Goal: Task Accomplishment & Management: Manage account settings

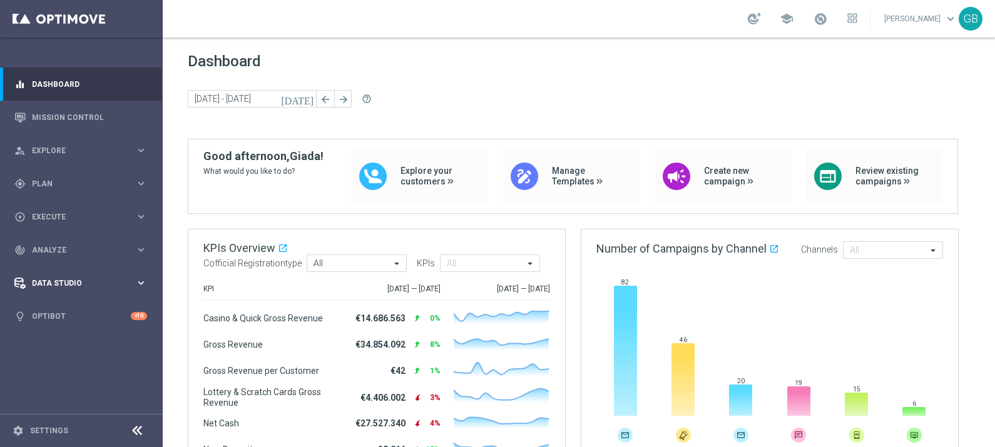
click at [51, 285] on span "Data Studio" at bounding box center [83, 284] width 103 height 8
click at [59, 307] on link "Attributes" at bounding box center [82, 309] width 98 height 10
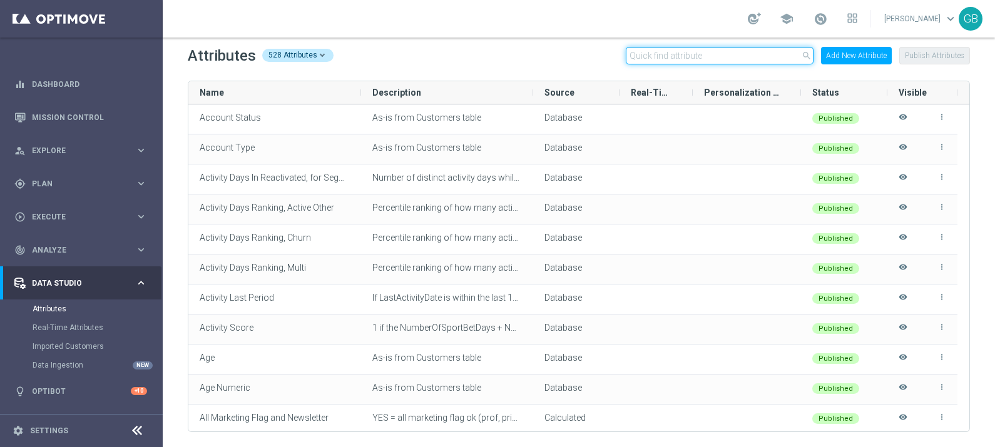
click at [672, 59] on input "text" at bounding box center [720, 56] width 188 height 18
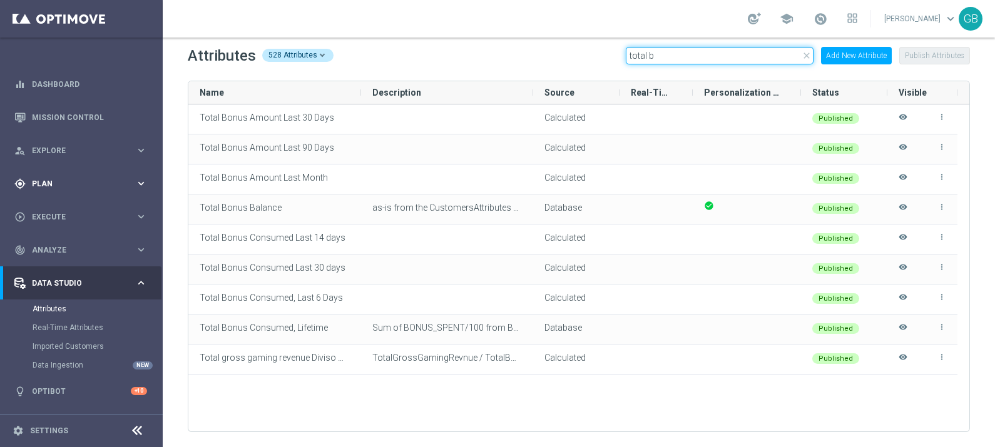
type input "total b"
click at [43, 183] on span "Plan" at bounding box center [83, 184] width 103 height 8
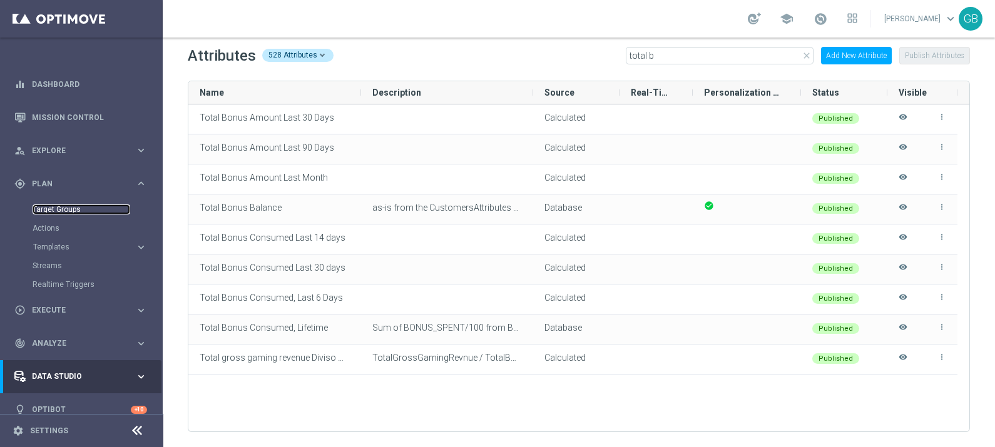
click at [63, 208] on link "Target Groups" at bounding box center [82, 210] width 98 height 10
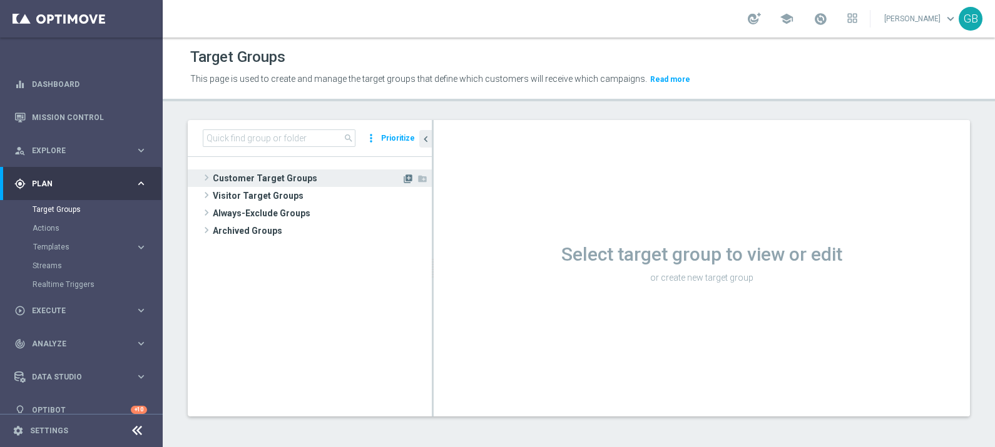
click at [405, 178] on icon "library_add" at bounding box center [408, 179] width 10 height 10
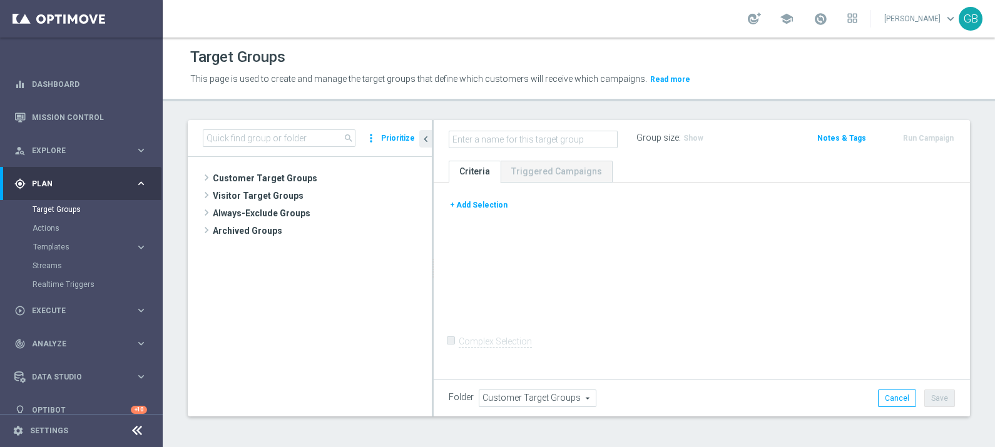
click at [475, 205] on button "+ Add Selection" at bounding box center [479, 205] width 60 height 14
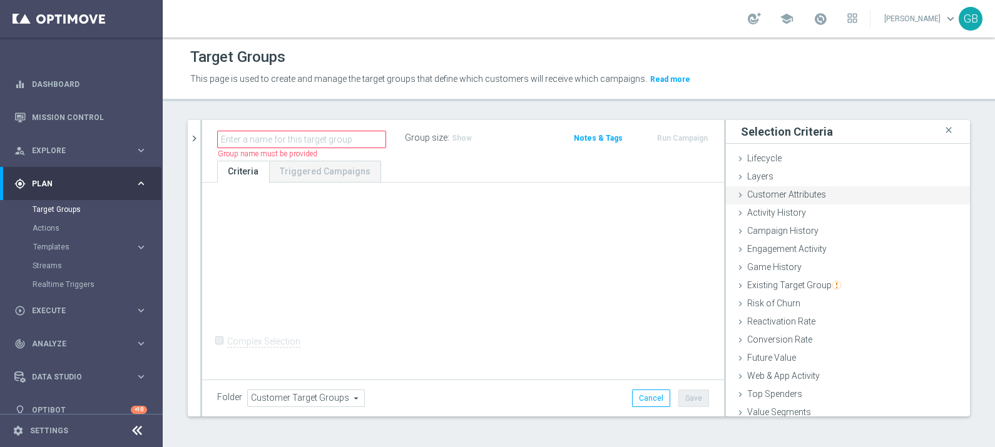
click at [747, 195] on span "Customer Attributes" at bounding box center [786, 195] width 79 height 10
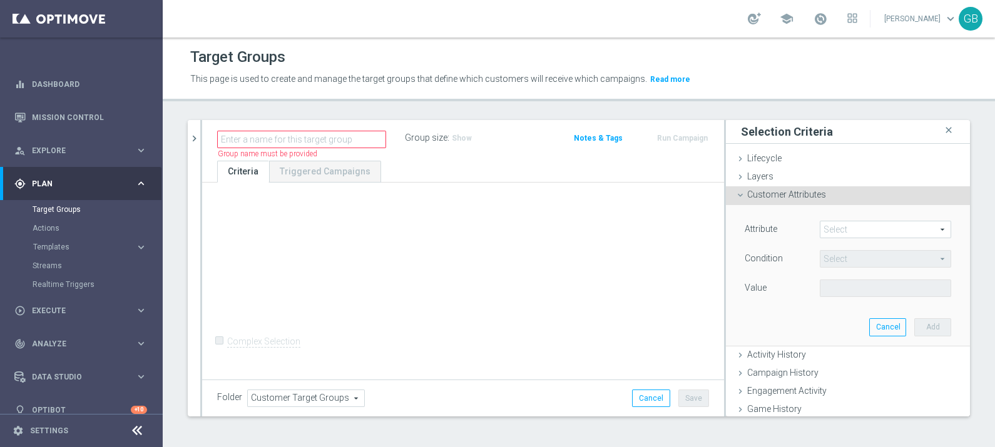
click at [850, 227] on span at bounding box center [885, 229] width 130 height 16
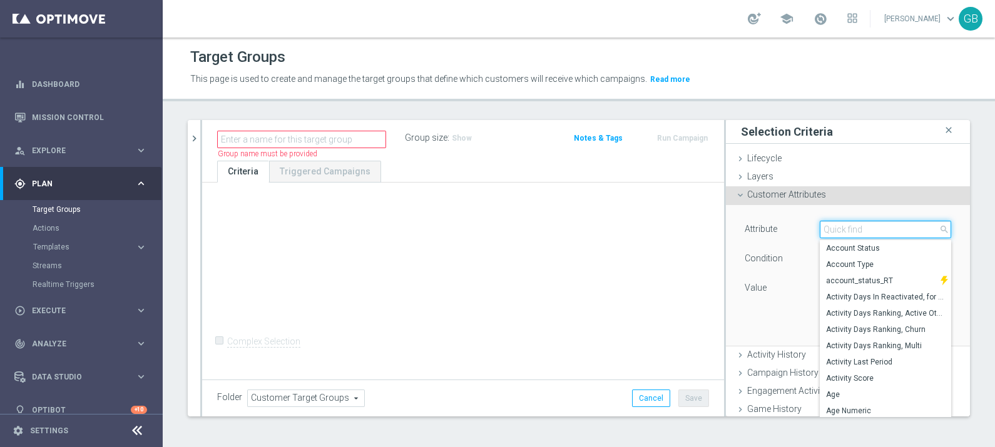
click at [850, 227] on input "search" at bounding box center [884, 230] width 131 height 18
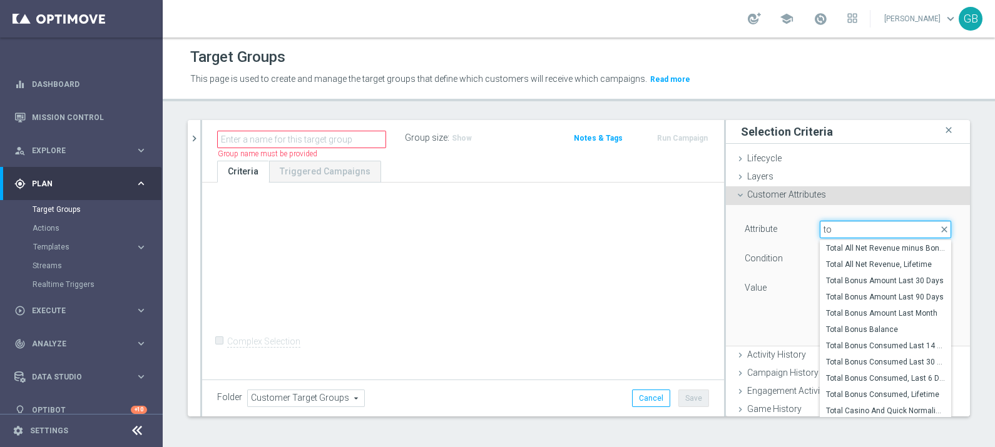
type input "t"
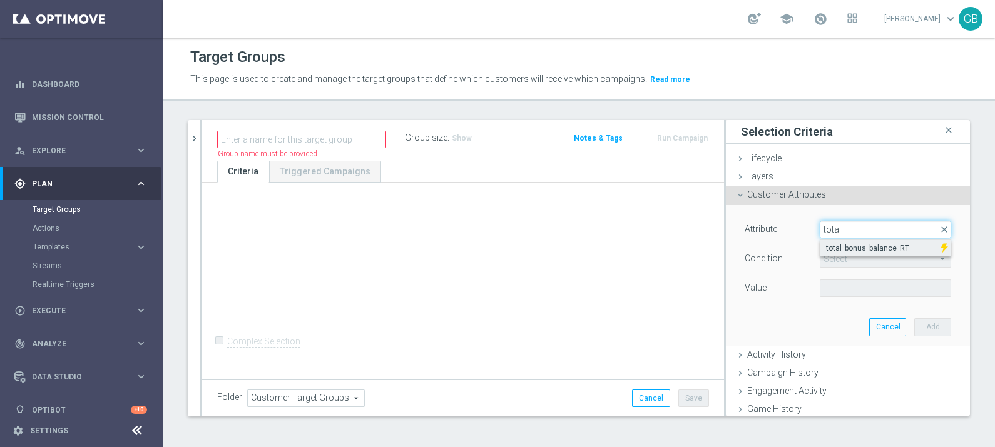
type input "total_"
click at [863, 247] on span "total_bonus_balance_RT" at bounding box center [880, 248] width 108 height 10
type input "total_bonus_balance_RT"
type input "="
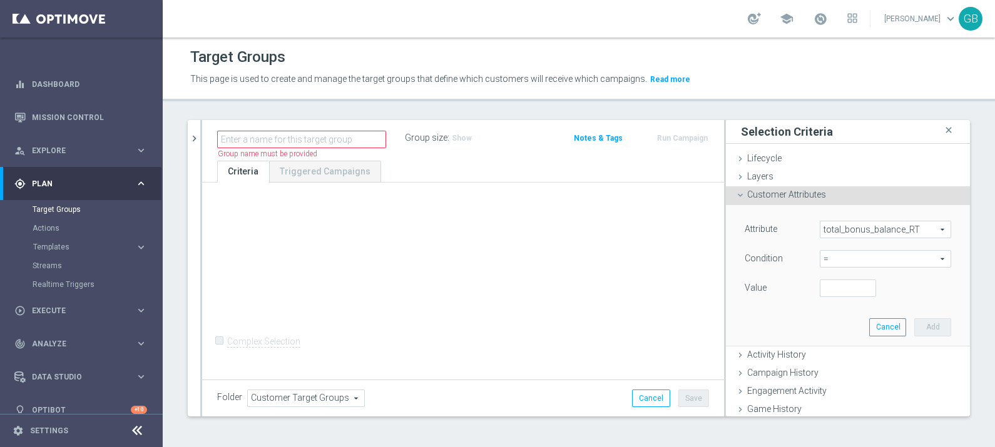
click at [882, 230] on span "total_bonus_balance_RT" at bounding box center [885, 229] width 130 height 16
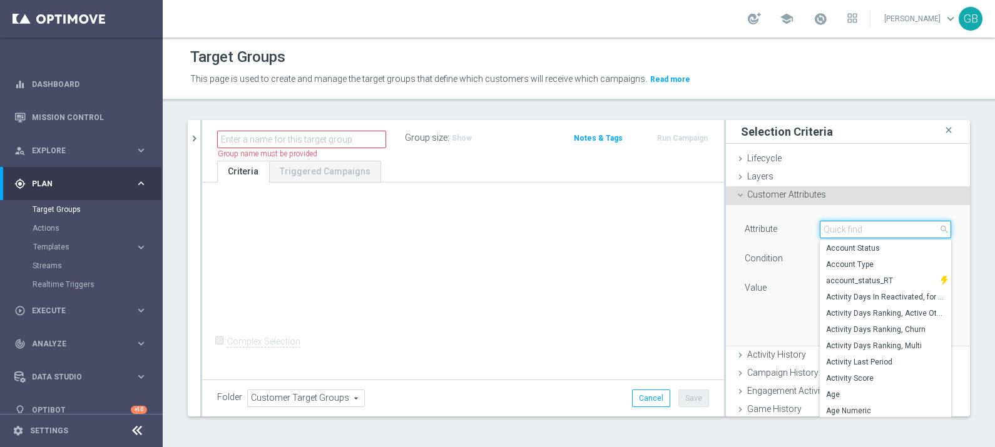
click at [882, 230] on input "search" at bounding box center [884, 230] width 131 height 18
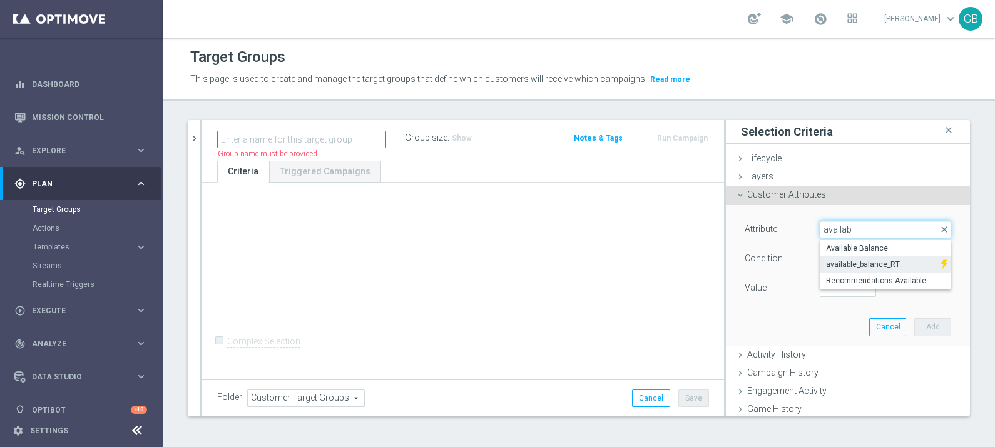
type input "availab"
click at [883, 263] on span "available_balance_RT" at bounding box center [880, 265] width 108 height 10
type input "available_balance_RT"
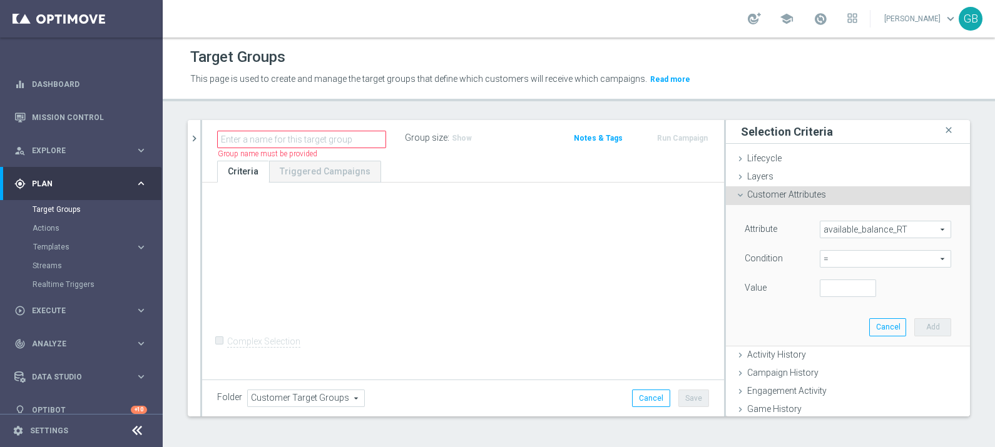
click at [903, 230] on span "available_balance_RT" at bounding box center [885, 229] width 130 height 16
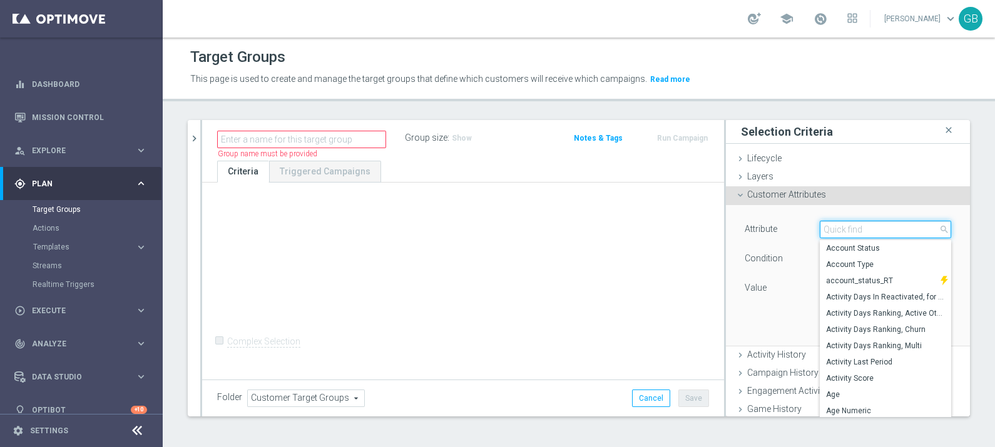
click at [903, 230] on input "search" at bounding box center [884, 230] width 131 height 18
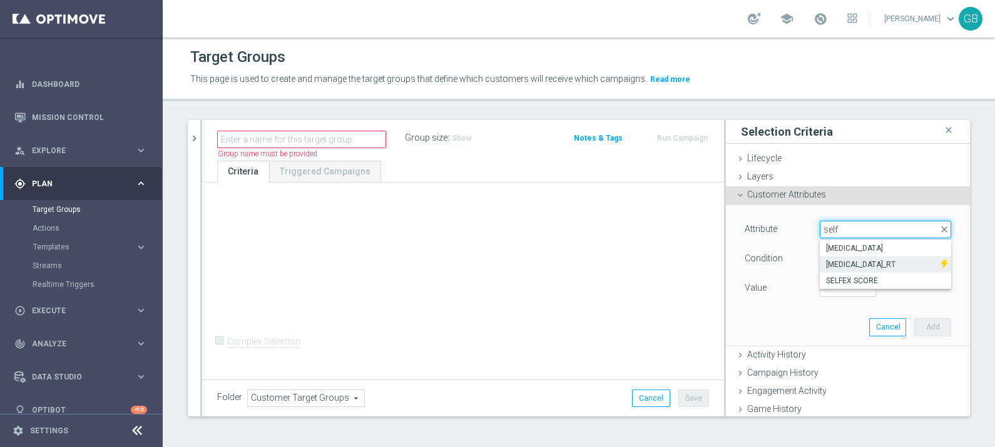
type input "self"
click at [905, 261] on span "[MEDICAL_DATA]_RT" at bounding box center [880, 265] width 108 height 10
type input "[MEDICAL_DATA]_RT"
type input "Equals"
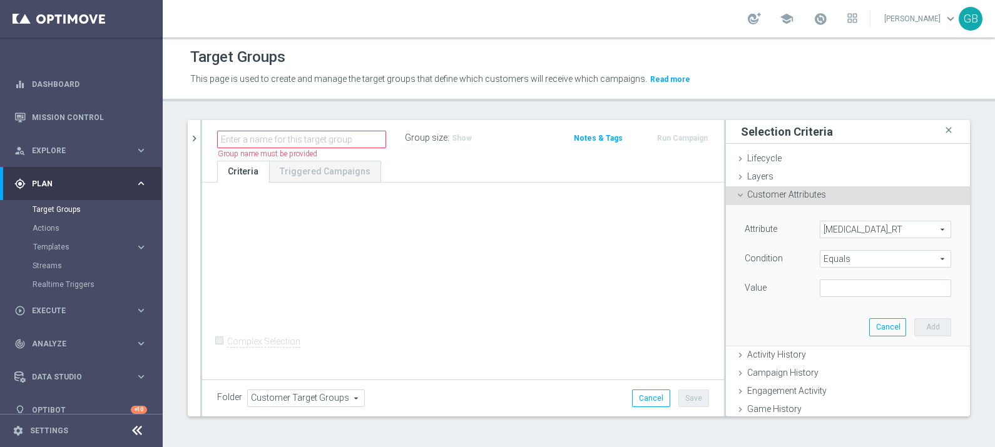
click at [881, 225] on span "[MEDICAL_DATA]_RT" at bounding box center [885, 229] width 130 height 16
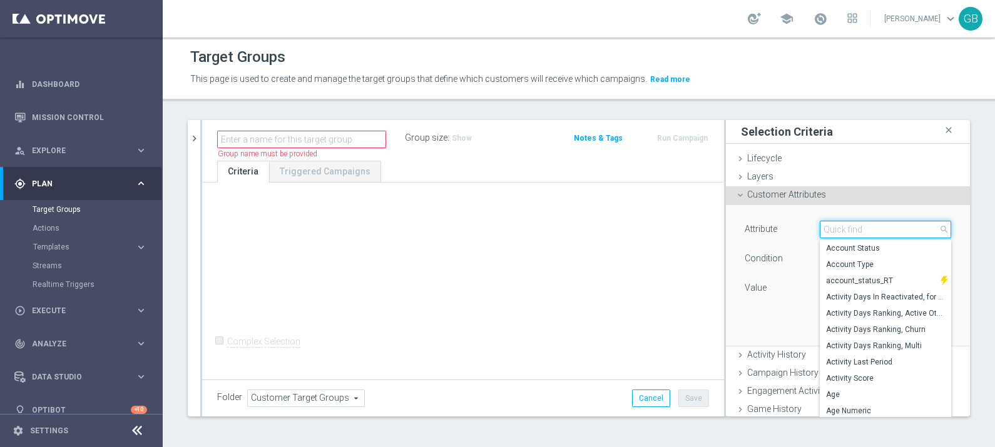
click at [881, 225] on input "search" at bounding box center [884, 230] width 131 height 18
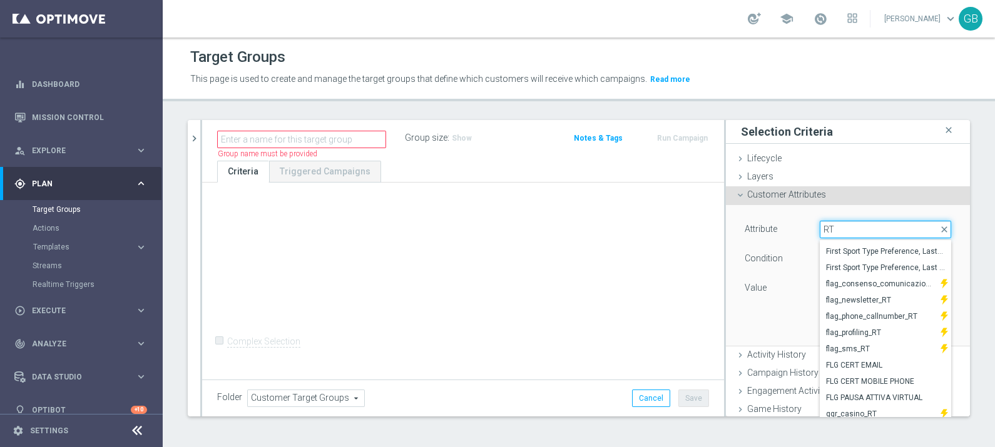
scroll to position [139, 0]
type input "RT"
click at [796, 198] on span "Customer Attributes" at bounding box center [786, 195] width 79 height 10
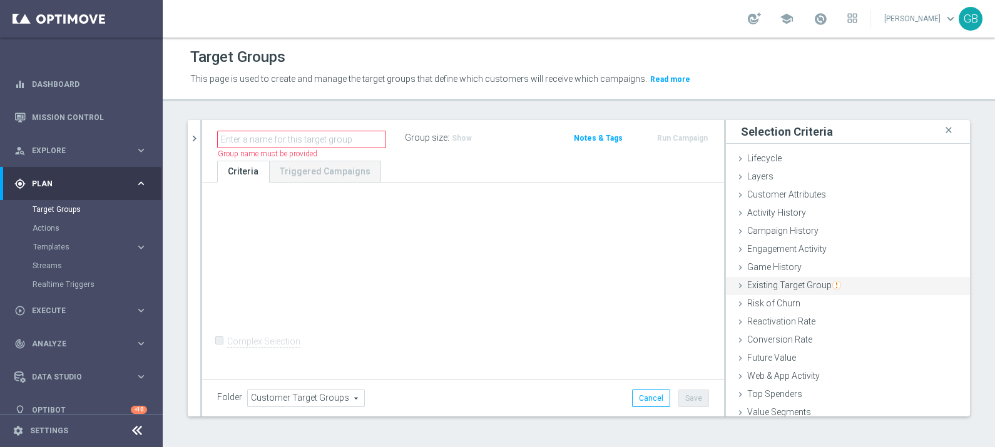
click at [848, 289] on div "Existing Target Group done" at bounding box center [848, 286] width 244 height 19
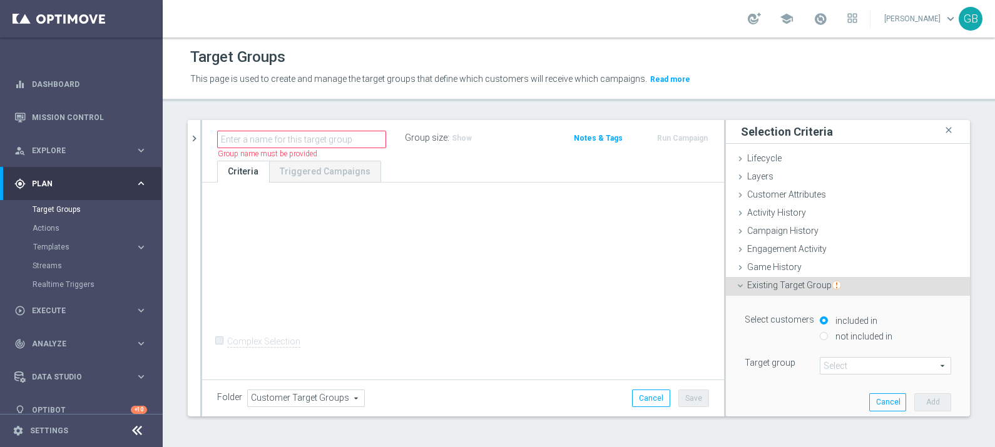
click at [848, 289] on div "Existing Target Group done" at bounding box center [848, 286] width 244 height 19
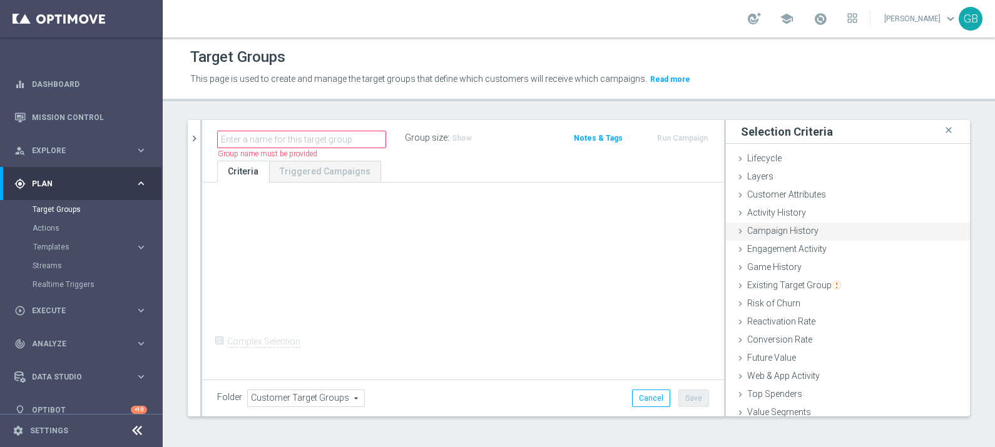
click at [794, 231] on span "Campaign History" at bounding box center [782, 231] width 71 height 10
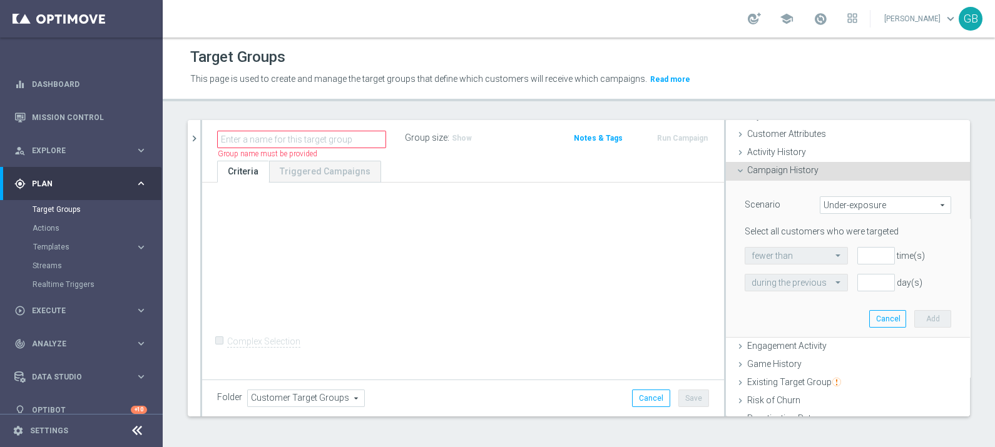
scroll to position [61, 0]
click at [896, 202] on span "Under-exposure" at bounding box center [885, 205] width 130 height 16
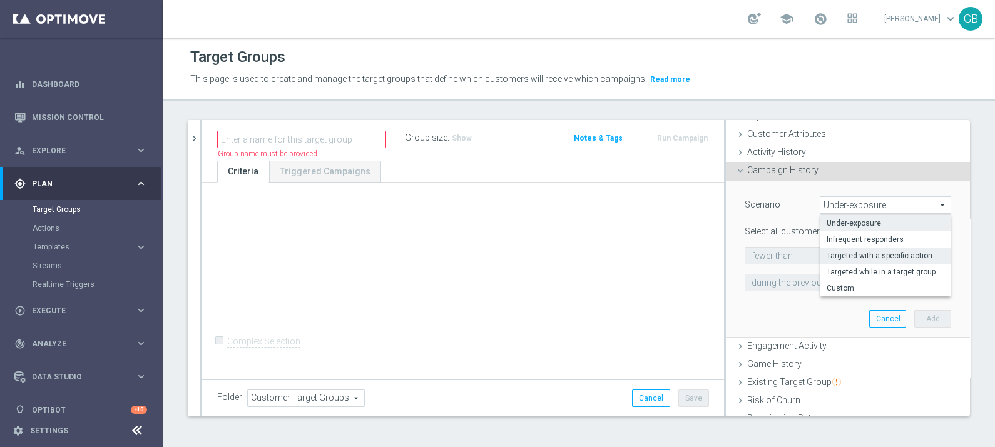
click at [918, 255] on span "Targeted with a specific action" at bounding box center [885, 256] width 118 height 10
type input "Targeted with a specific action"
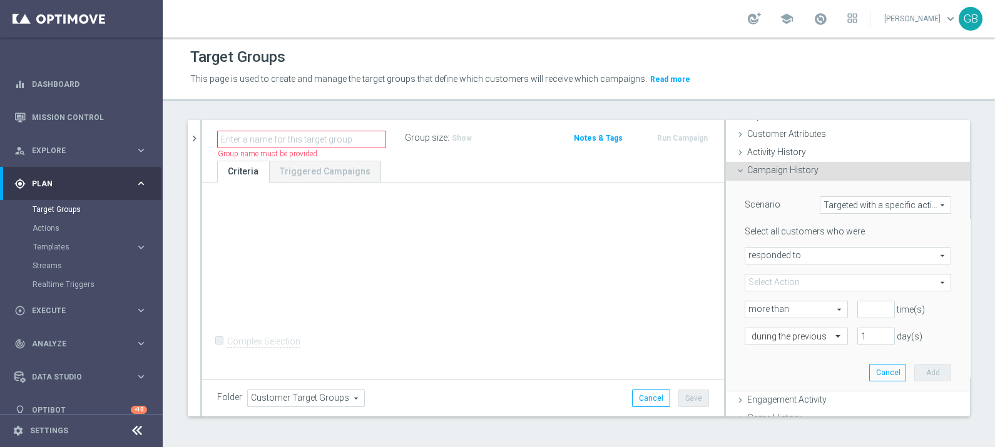
click at [821, 254] on span "responded to" at bounding box center [847, 256] width 205 height 16
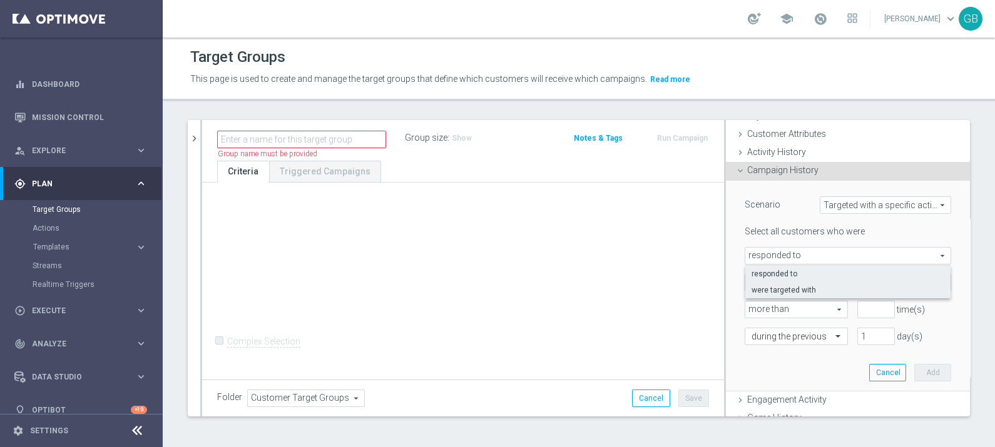
click at [831, 290] on span "were targeted with" at bounding box center [847, 290] width 193 height 10
type input "were targeted with"
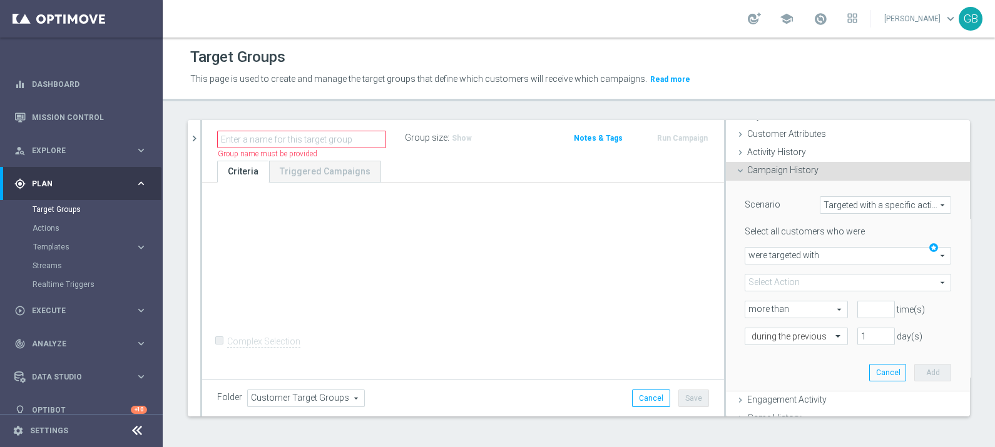
click at [809, 278] on span at bounding box center [847, 283] width 205 height 16
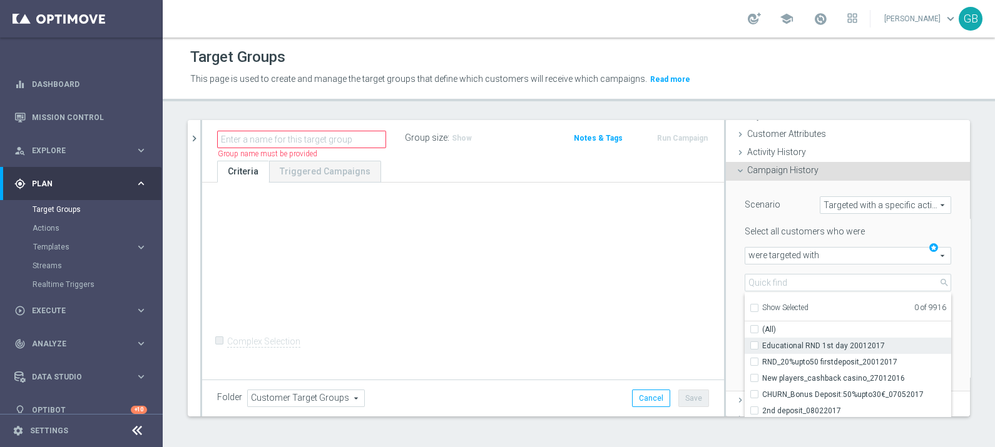
click at [798, 349] on span "Educational RND 1st day 20012017" at bounding box center [856, 346] width 189 height 10
click at [762, 349] on input "Educational RND 1st day 20012017" at bounding box center [758, 346] width 8 height 8
checkbox input "true"
type input "Educational RND 1st day 20012017"
click at [935, 283] on div "Educational RND 1st day 20012017 Educational RND 1st day 20012017 arrow_drop_do…" at bounding box center [847, 283] width 225 height 18
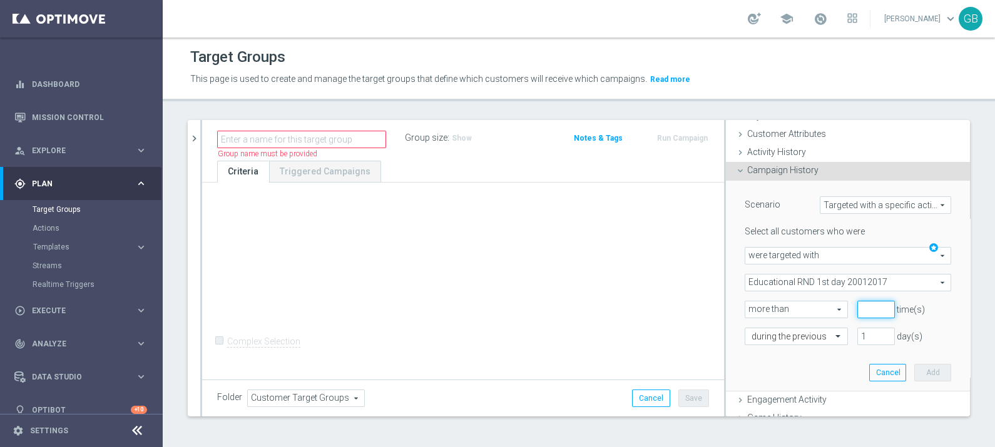
click at [857, 310] on input "number" at bounding box center [876, 310] width 38 height 18
type input "1"
click at [857, 333] on input "1" at bounding box center [876, 337] width 38 height 18
click at [53, 308] on span "Execute" at bounding box center [83, 311] width 103 height 8
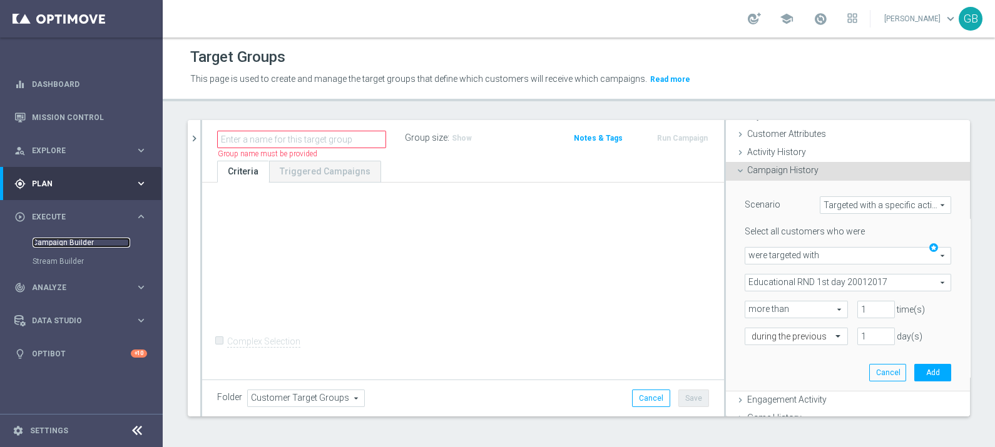
click at [60, 246] on link "Campaign Builder" at bounding box center [82, 243] width 98 height 10
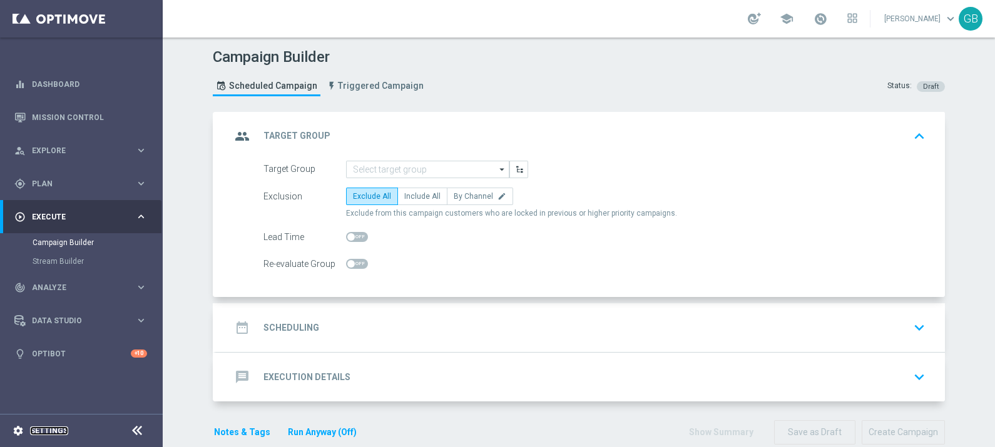
click at [46, 429] on link "Settings" at bounding box center [49, 431] width 38 height 8
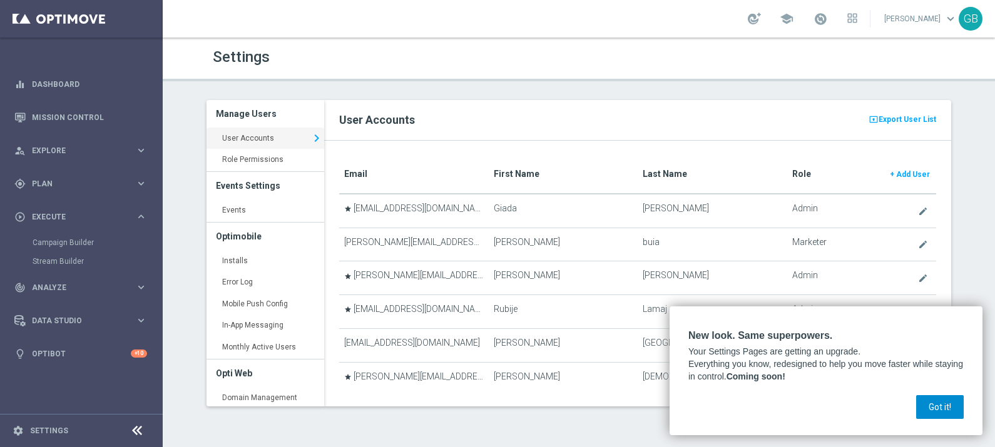
click at [941, 412] on button "Got it!" at bounding box center [940, 407] width 48 height 24
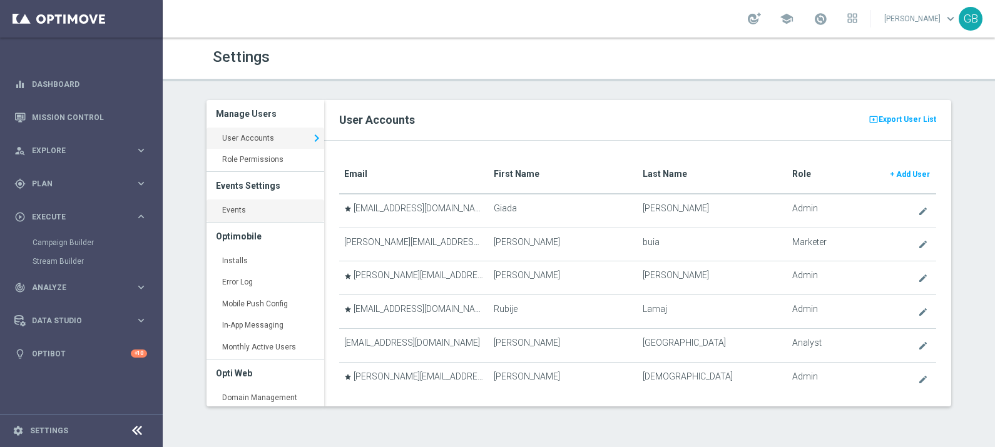
click at [263, 208] on link "Events keyboard_arrow_right" at bounding box center [265, 211] width 118 height 23
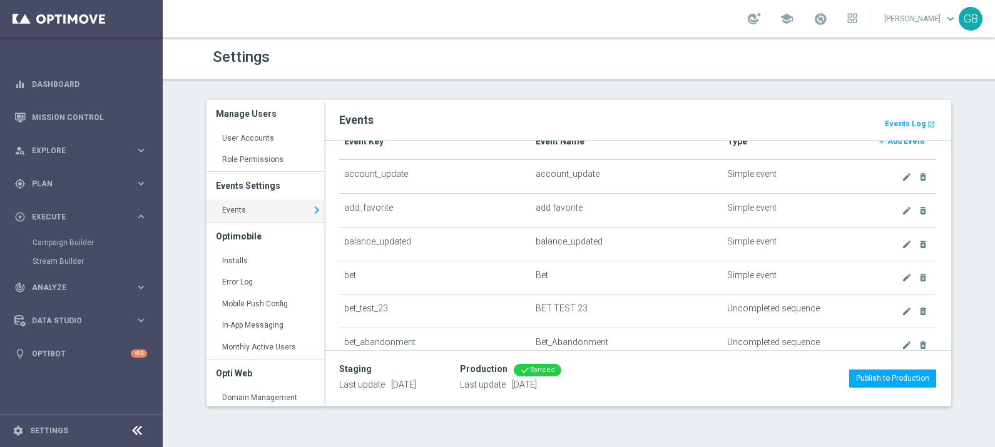
scroll to position [33, 0]
click at [901, 277] on icon "create" at bounding box center [906, 277] width 10 height 10
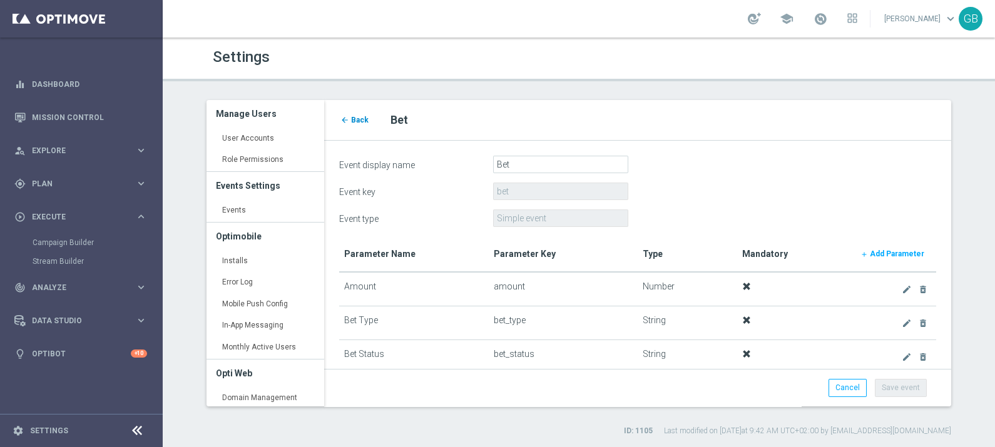
click at [347, 121] on icon "arrow_back" at bounding box center [344, 120] width 9 height 9
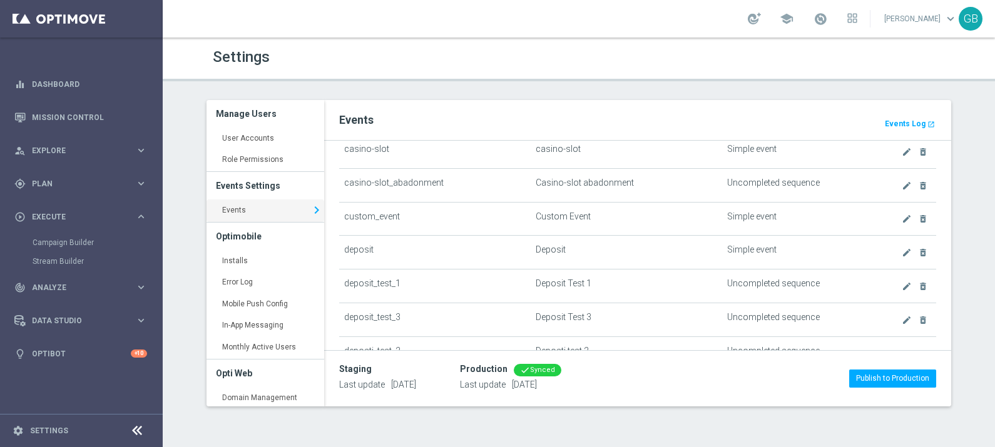
scroll to position [285, 0]
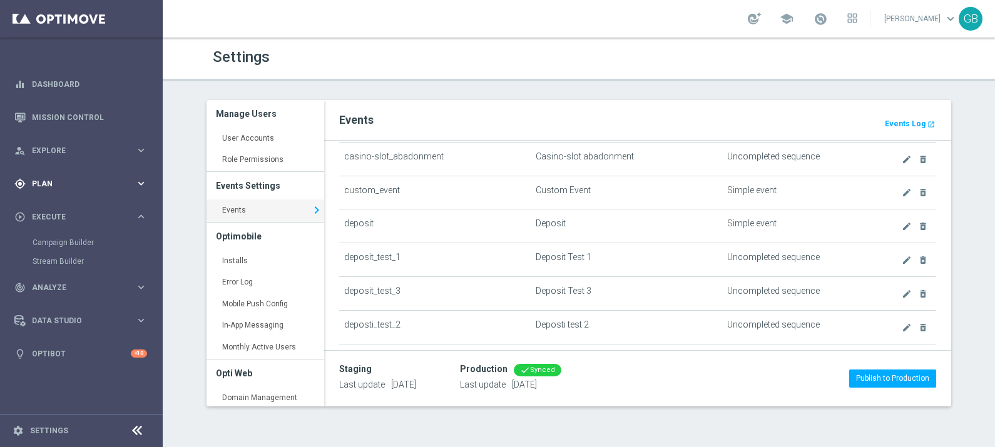
click at [65, 175] on div "gps_fixed Plan keyboard_arrow_right" at bounding box center [80, 183] width 161 height 33
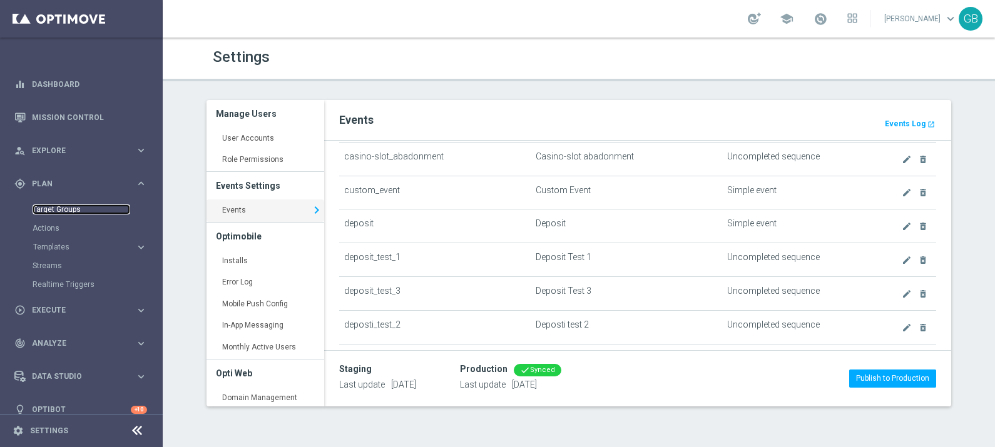
click at [73, 207] on link "Target Groups" at bounding box center [82, 210] width 98 height 10
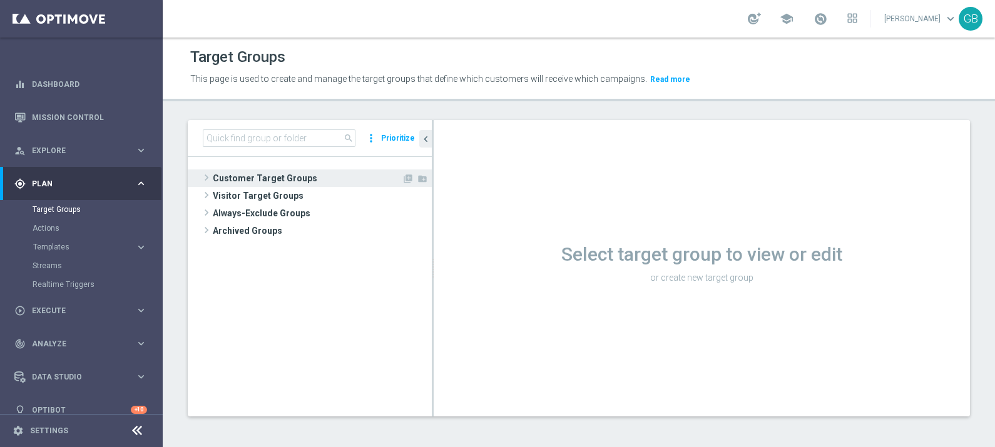
click at [407, 183] on div "library_add create_new_folder" at bounding box center [415, 180] width 27 height 13
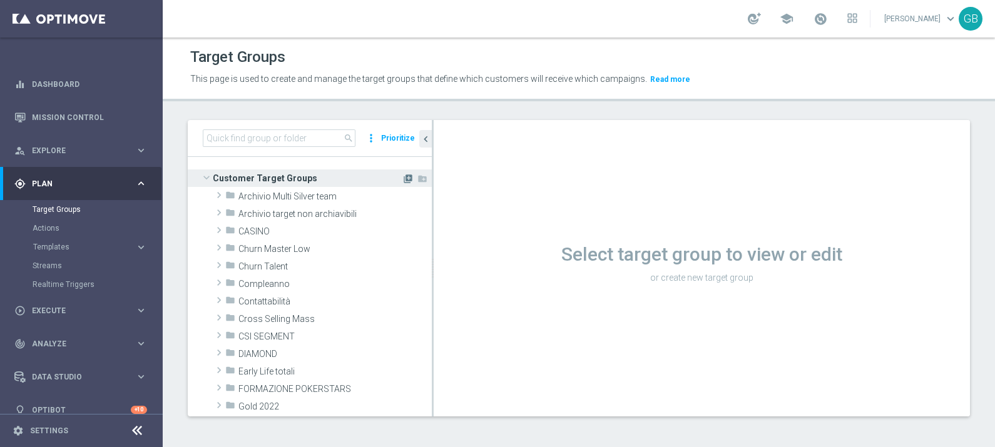
click at [403, 179] on icon "library_add" at bounding box center [408, 179] width 10 height 10
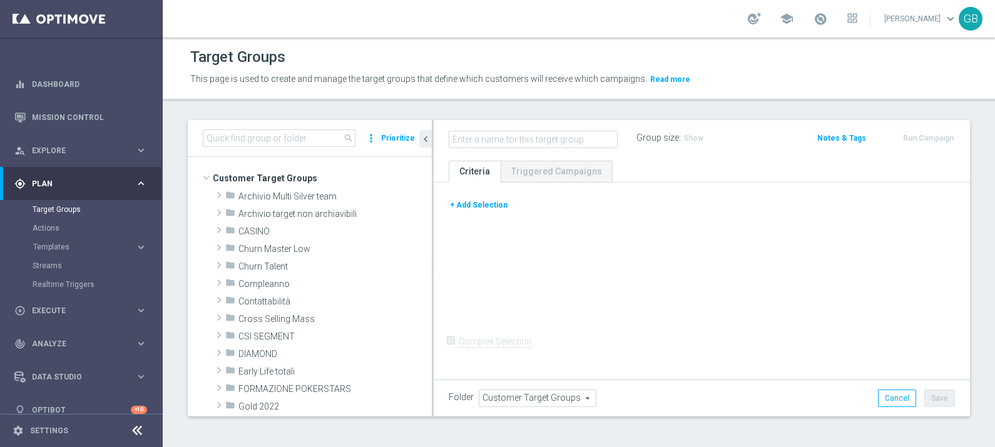
click at [485, 203] on button "+ Add Selection" at bounding box center [479, 205] width 60 height 14
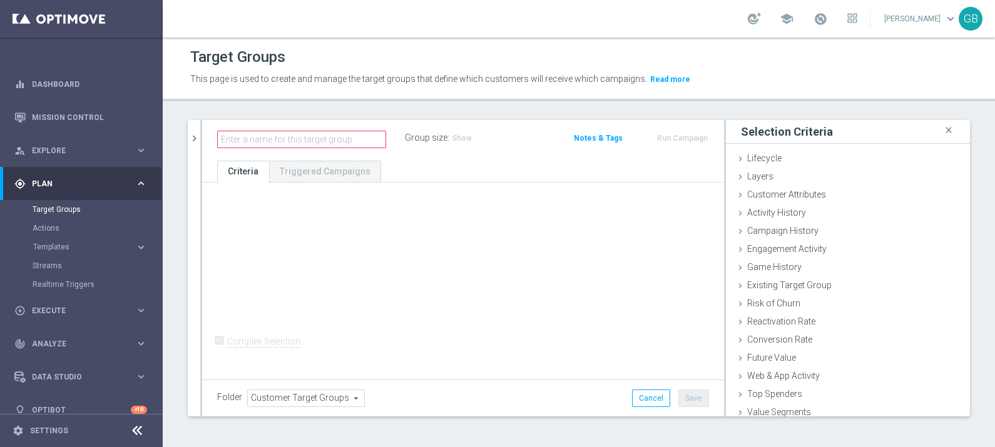
click at [466, 201] on div "+ Add Selection" at bounding box center [463, 203] width 510 height 10
click at [796, 247] on span "Engagement Activity" at bounding box center [786, 249] width 79 height 10
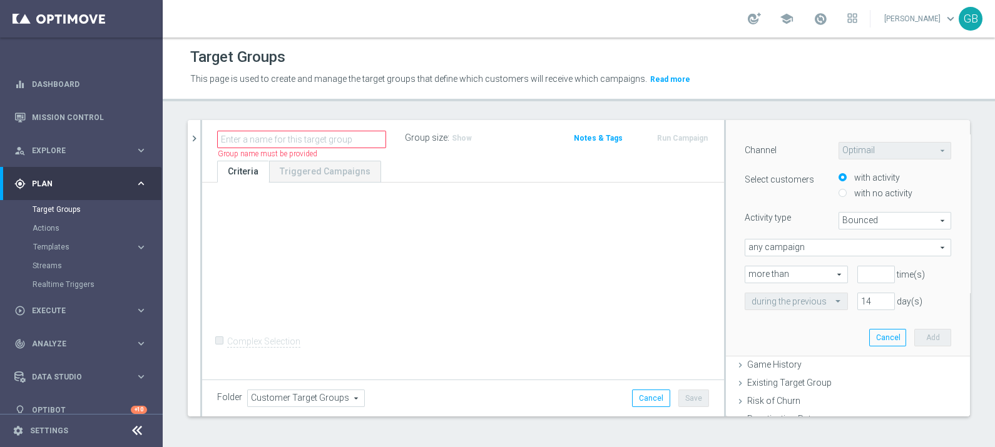
scroll to position [148, 0]
click at [871, 216] on span "Bounced" at bounding box center [894, 218] width 111 height 16
click at [779, 206] on div "Channel Optimail Optimail arrow_drop_down search Select customers with activity…" at bounding box center [847, 223] width 206 height 168
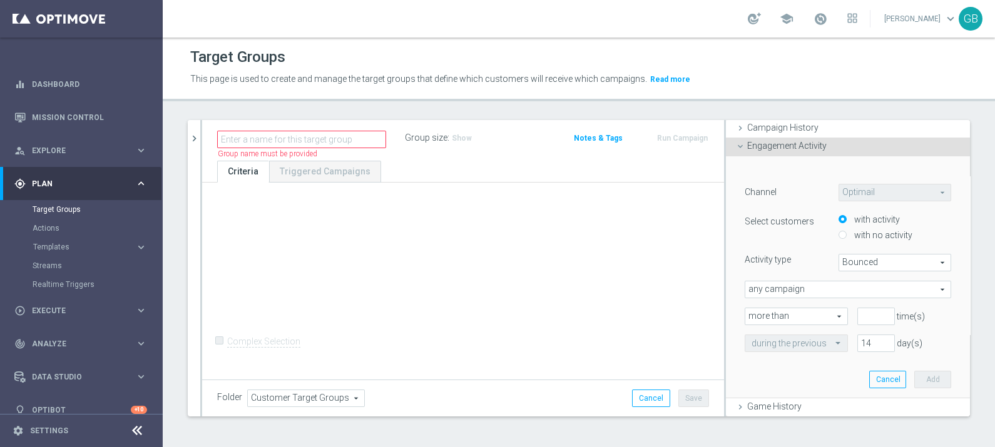
scroll to position [106, 0]
click at [69, 307] on span "Execute" at bounding box center [83, 311] width 103 height 8
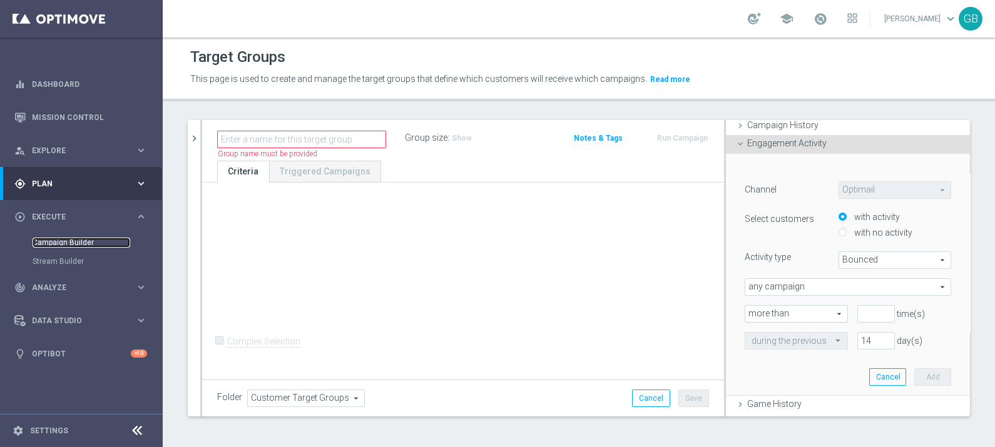
click at [46, 244] on link "Campaign Builder" at bounding box center [82, 243] width 98 height 10
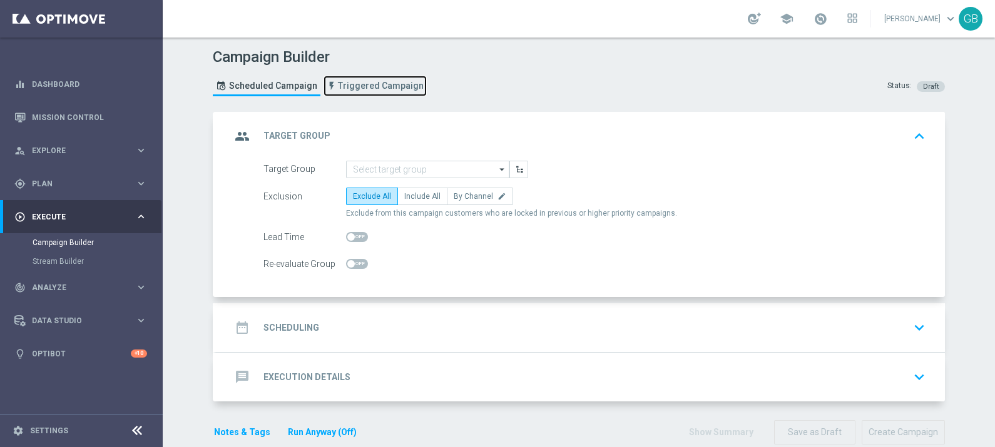
click at [360, 82] on span "Triggered Campaign" at bounding box center [381, 86] width 86 height 11
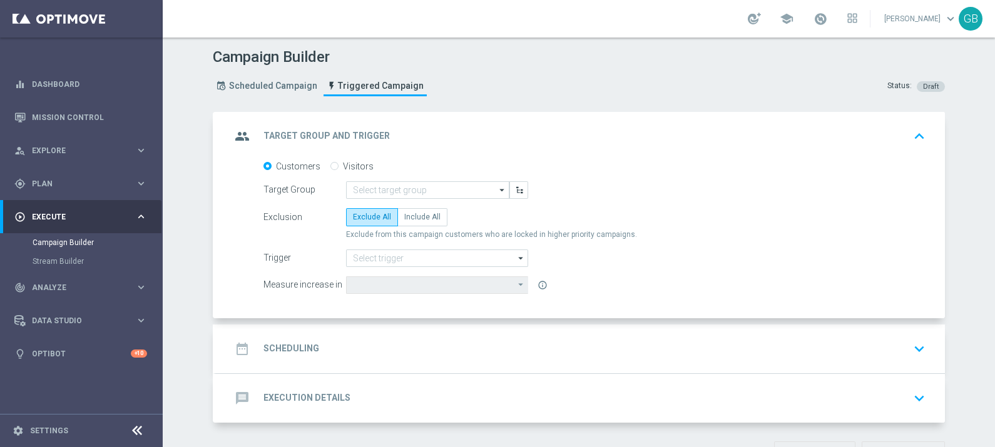
scroll to position [41, 0]
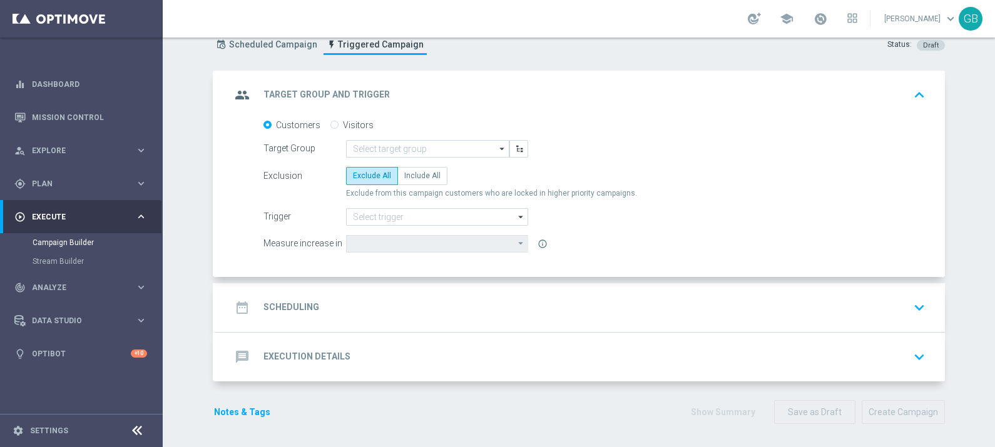
click at [403, 373] on div "message Execution Details keyboard_arrow_down" at bounding box center [580, 357] width 729 height 49
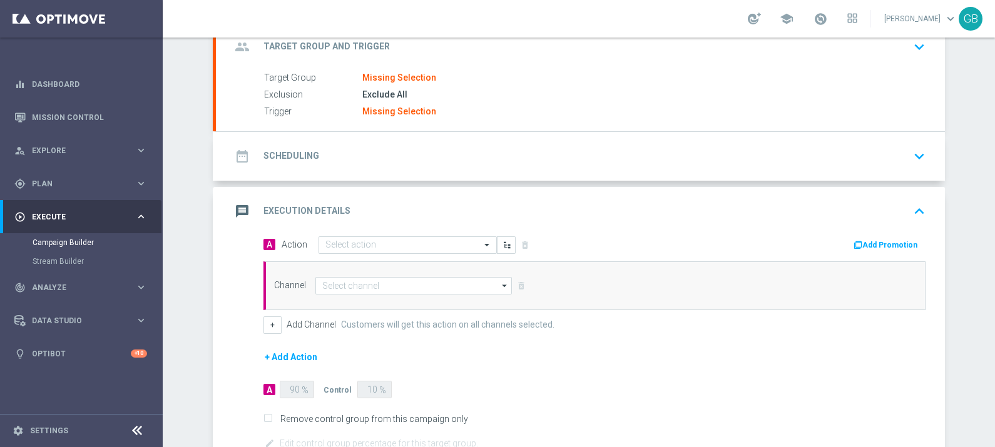
scroll to position [90, 0]
click at [381, 271] on div "Channel arrow_drop_down Show Selected 0 of NaN Optimail" at bounding box center [594, 285] width 662 height 49
click at [386, 281] on input at bounding box center [413, 285] width 196 height 18
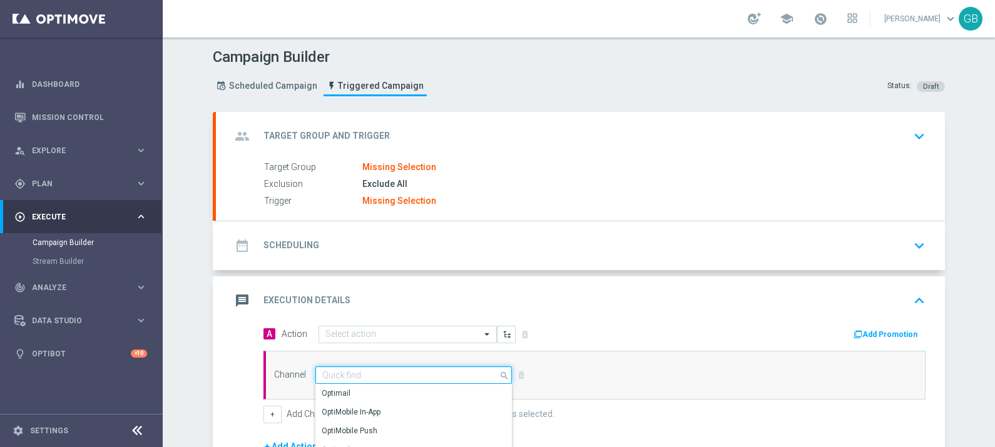
scroll to position [4, 0]
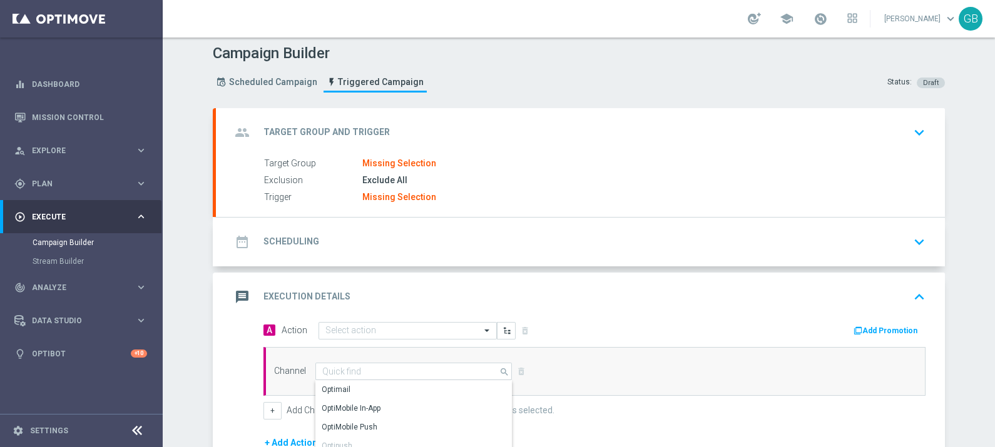
click at [490, 157] on div "Target Group Missing Selection" at bounding box center [592, 164] width 656 height 14
click at [914, 129] on icon "keyboard_arrow_down" at bounding box center [919, 132] width 19 height 19
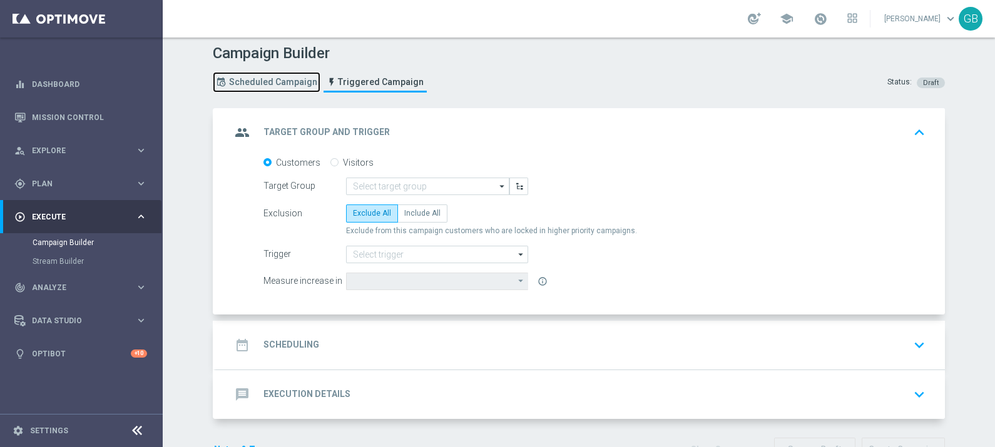
click at [256, 81] on span "Scheduled Campaign" at bounding box center [273, 82] width 88 height 11
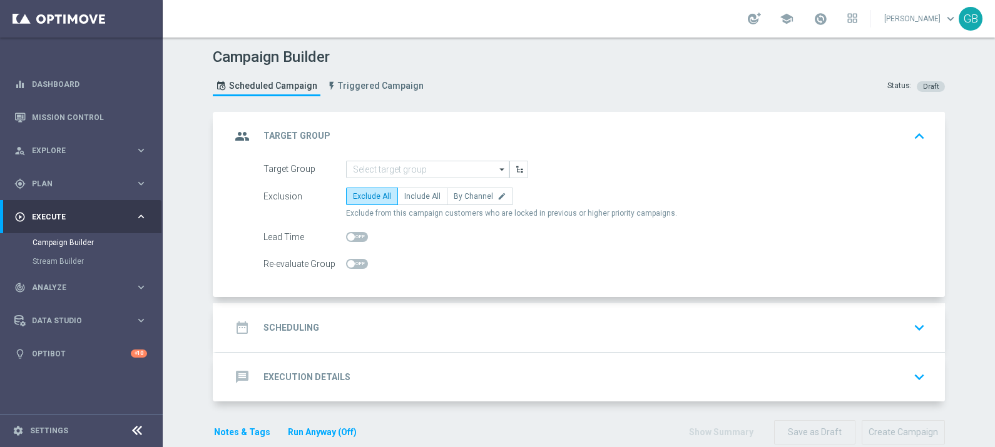
click at [347, 260] on span at bounding box center [351, 264] width 8 height 8
click at [346, 260] on input "checkbox" at bounding box center [357, 264] width 22 height 10
checkbox input "true"
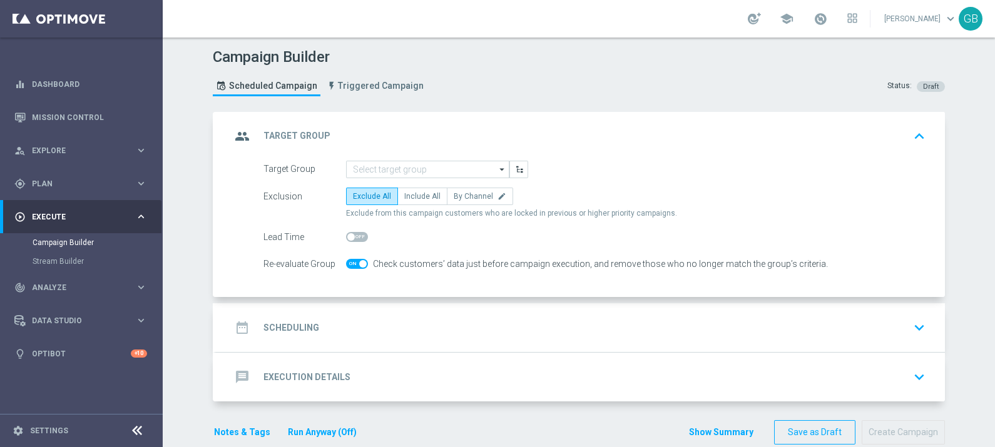
click at [350, 235] on span at bounding box center [357, 237] width 22 height 10
click at [350, 235] on input "checkbox" at bounding box center [357, 237] width 22 height 10
checkbox input "true"
